Goal: Check status: Check status

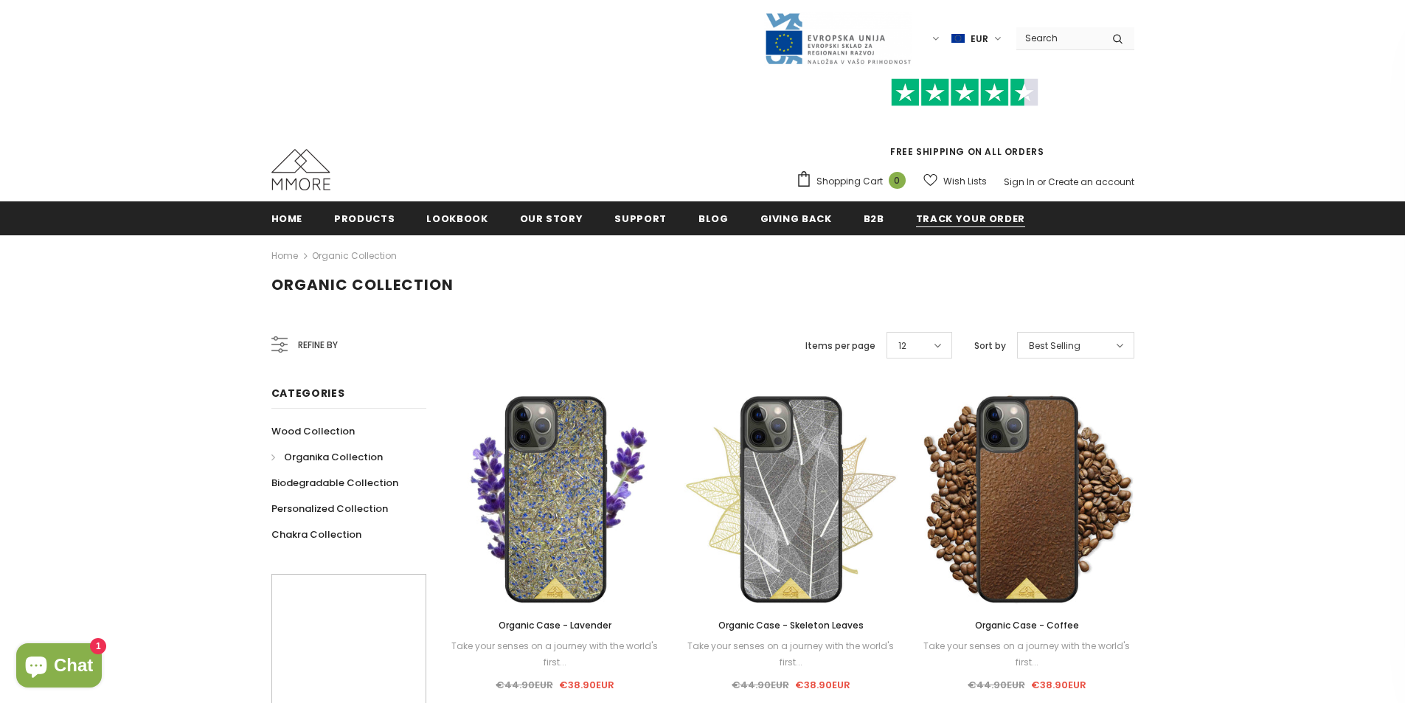
click at [927, 234] on link "Track your order" at bounding box center [970, 217] width 109 height 33
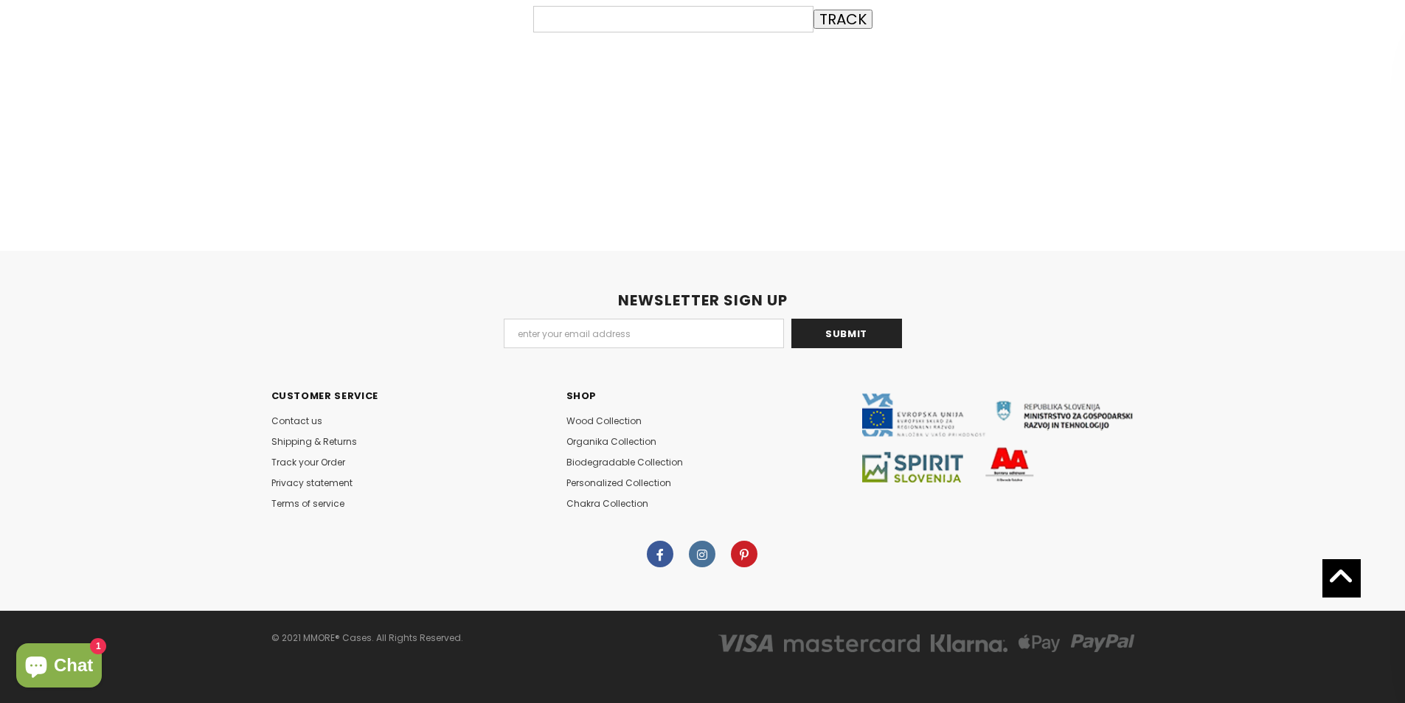
scroll to position [311, 0]
